Goal: Book appointment/travel/reservation

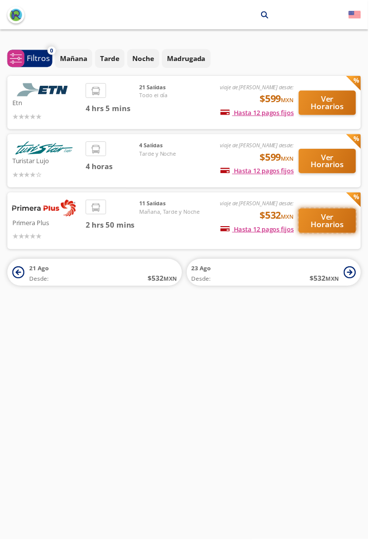
click at [339, 226] on button "Ver Horarios" at bounding box center [332, 223] width 58 height 25
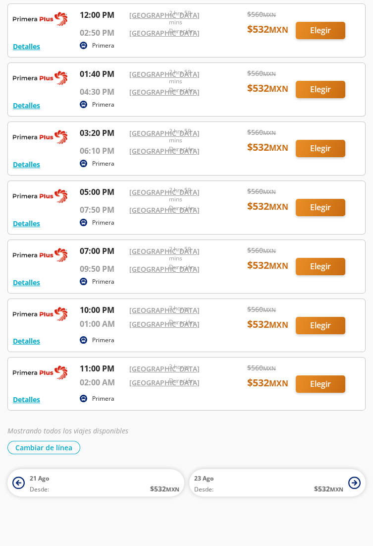
scroll to position [368, 0]
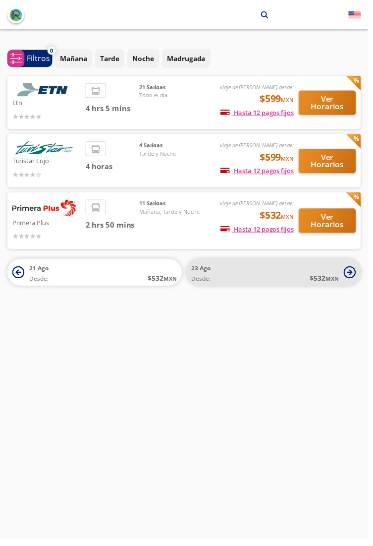
click at [354, 273] on icon at bounding box center [355, 276] width 12 height 12
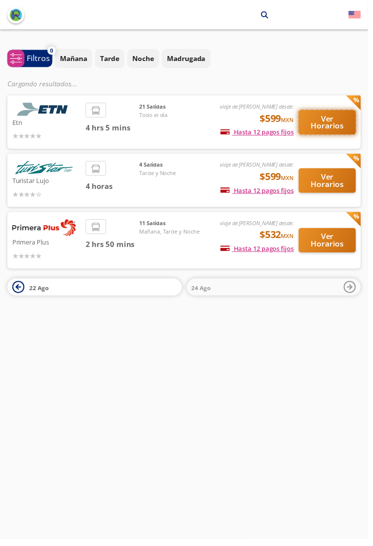
click at [337, 131] on button "Ver Horarios" at bounding box center [332, 124] width 58 height 25
